Goal: Check status: Check status

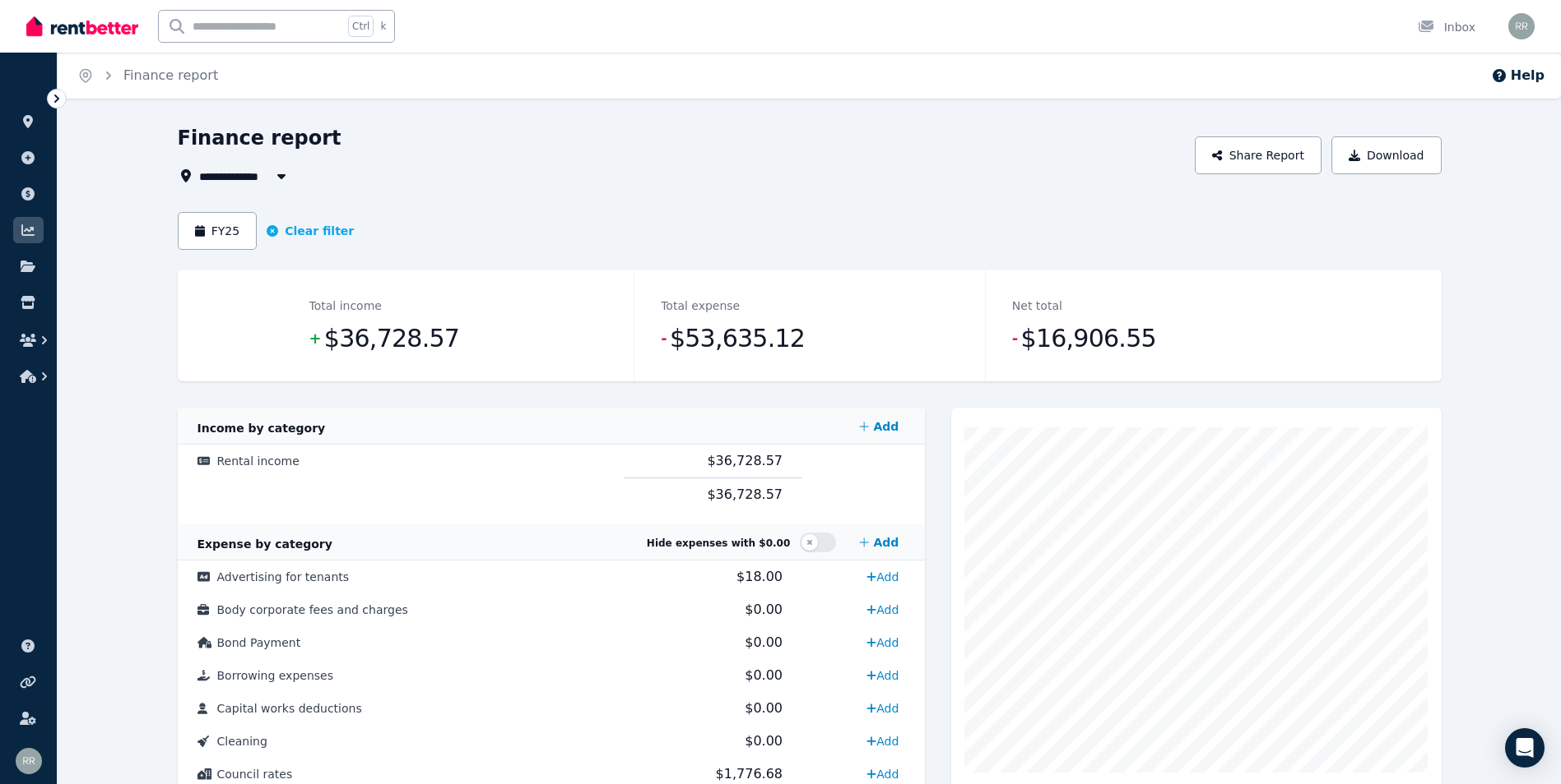
click at [1028, 346] on span "$16,906.55" at bounding box center [1088, 339] width 135 height 33
drag, startPoint x: 1025, startPoint y: 343, endPoint x: 1152, endPoint y: 339, distance: 127.1
click at [1152, 339] on dd "- $16,906.55" at bounding box center [1161, 339] width 298 height 33
drag, startPoint x: 1152, startPoint y: 339, endPoint x: 1229, endPoint y: 351, distance: 77.9
click at [1229, 351] on dd "- $16,906.55" at bounding box center [1161, 339] width 298 height 33
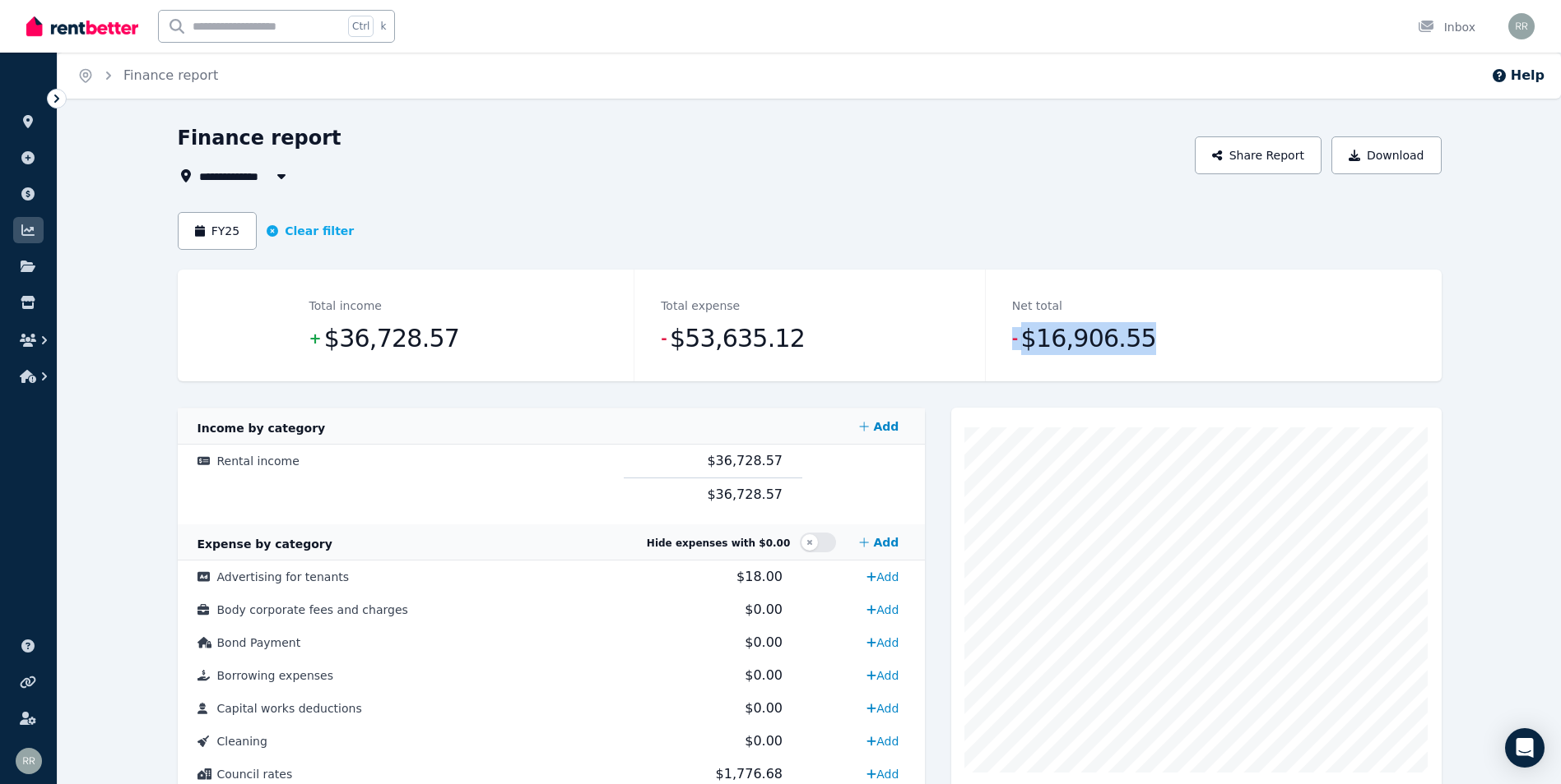
drag, startPoint x: 1146, startPoint y: 348, endPoint x: 1003, endPoint y: 343, distance: 143.1
click at [1003, 343] on div "Net total - $16,906.55" at bounding box center [1160, 325] width 351 height 112
click at [1230, 349] on dd "- $16,906.55" at bounding box center [1161, 339] width 298 height 33
drag, startPoint x: 1115, startPoint y: 341, endPoint x: 1028, endPoint y: 343, distance: 87.0
click at [1028, 343] on dd "- $16,906.55" at bounding box center [1161, 339] width 298 height 33
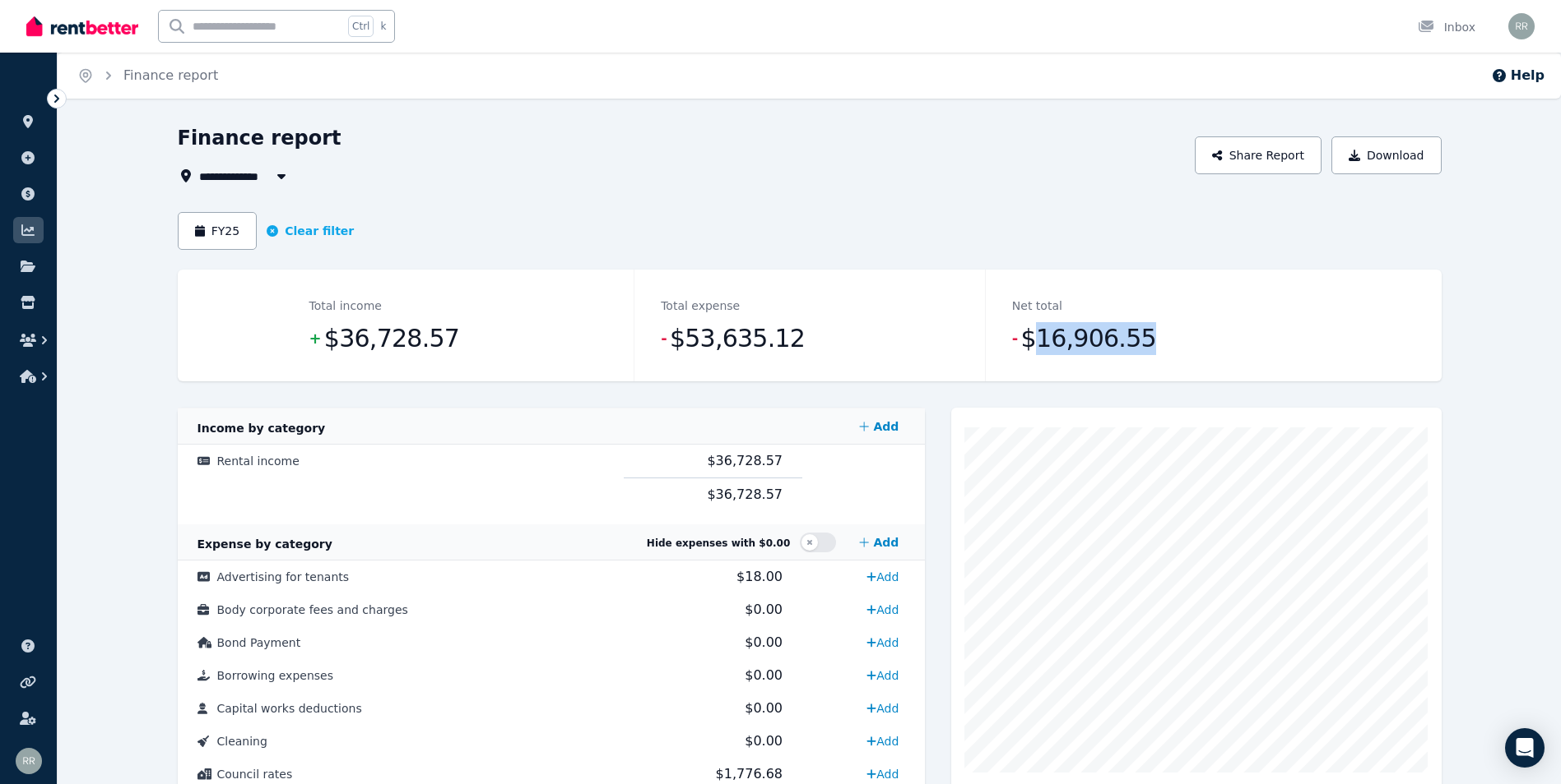
drag, startPoint x: 1028, startPoint y: 343, endPoint x: 1182, endPoint y: 352, distance: 154.3
click at [1182, 352] on dd "- $16,906.55" at bounding box center [1161, 339] width 298 height 33
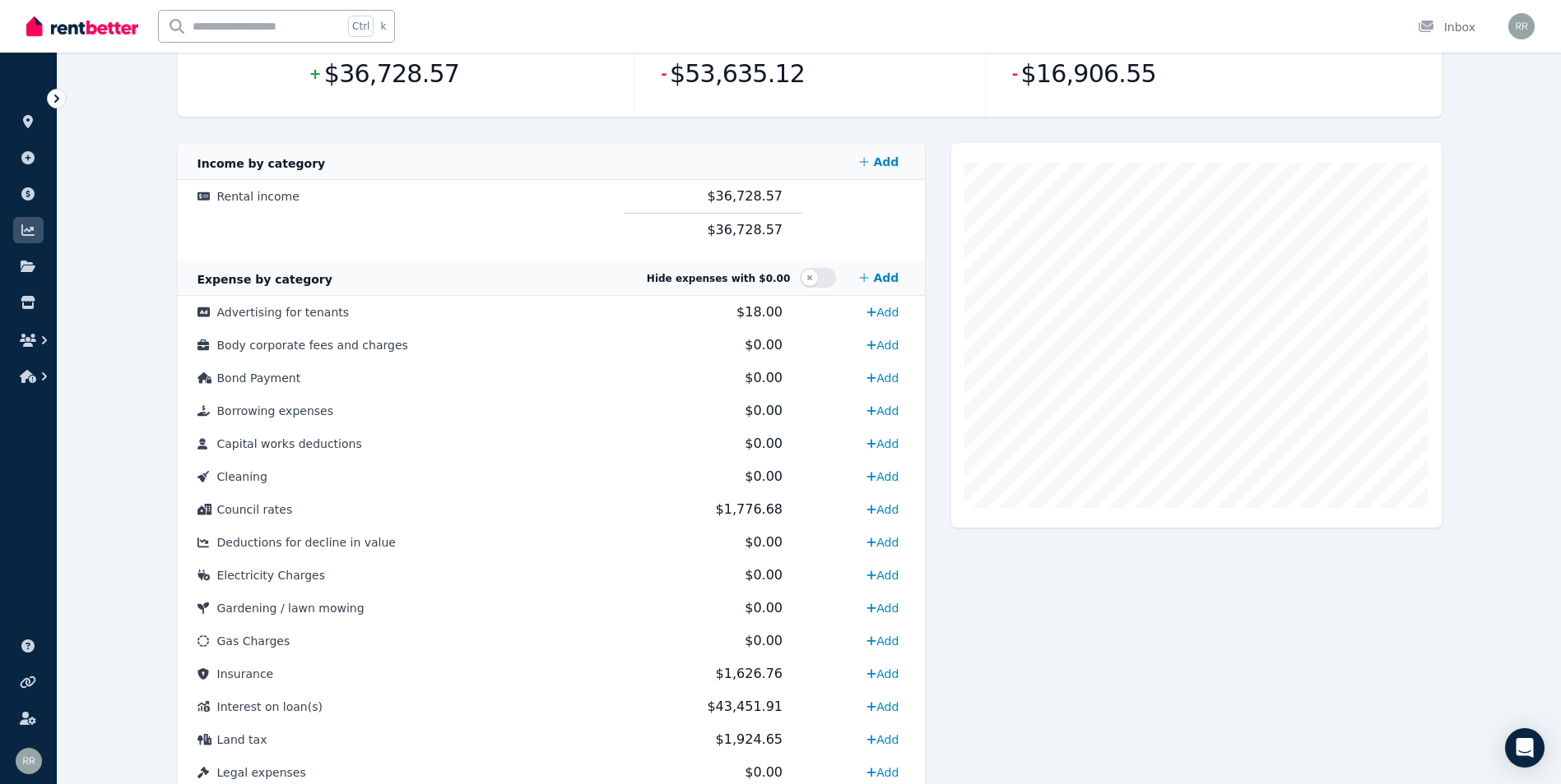
scroll to position [162, 0]
